Goal: Task Accomplishment & Management: Use online tool/utility

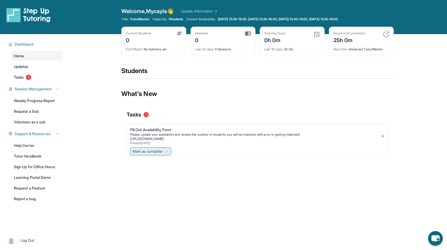
click at [150, 150] on span "Mark as complete" at bounding box center [147, 150] width 30 height 5
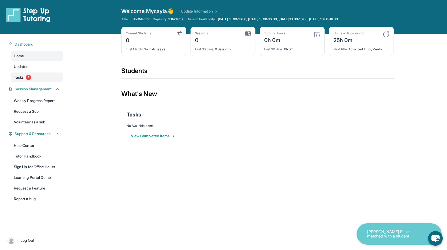
click at [31, 81] on link "Tasks 1" at bounding box center [37, 77] width 52 height 10
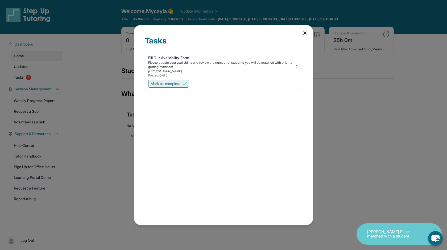
click at [168, 82] on span "Mark as complete" at bounding box center [166, 83] width 30 height 5
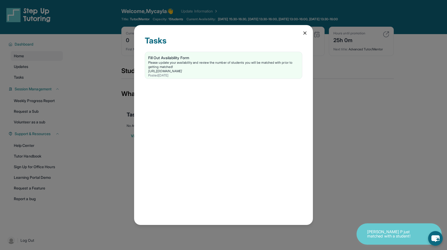
click at [305, 32] on icon at bounding box center [304, 32] width 5 height 5
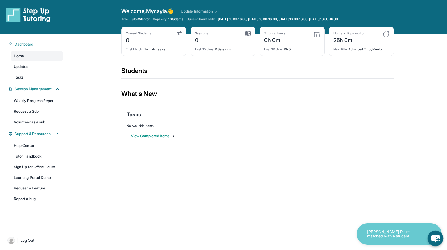
click at [436, 238] on icon "chat-button" at bounding box center [435, 238] width 9 height 7
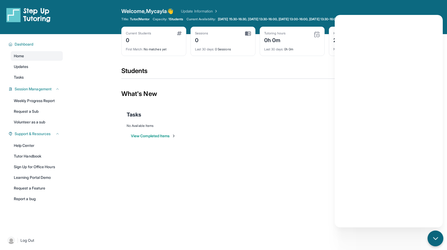
click at [434, 242] on div "chat-button" at bounding box center [435, 238] width 16 height 16
